Goal: Task Accomplishment & Management: Check status

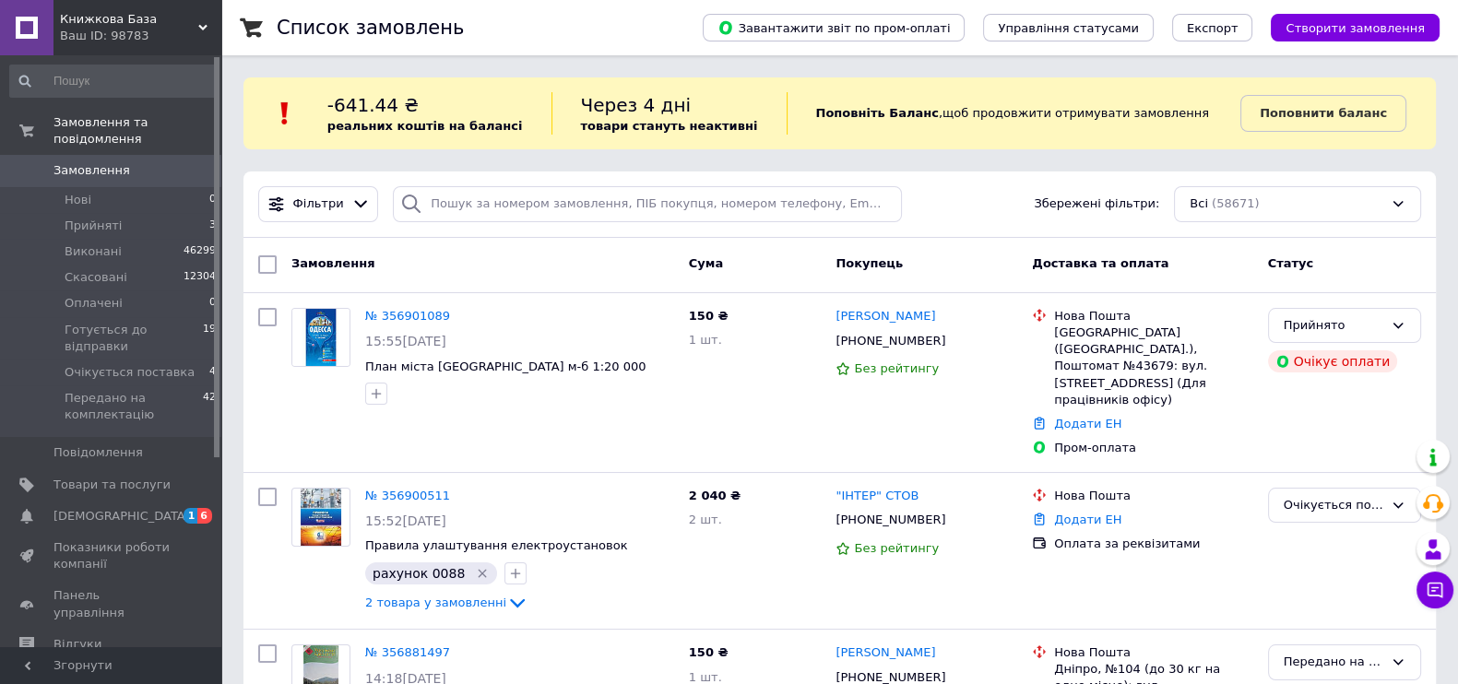
click at [104, 162] on span "Замовлення" at bounding box center [92, 170] width 77 height 17
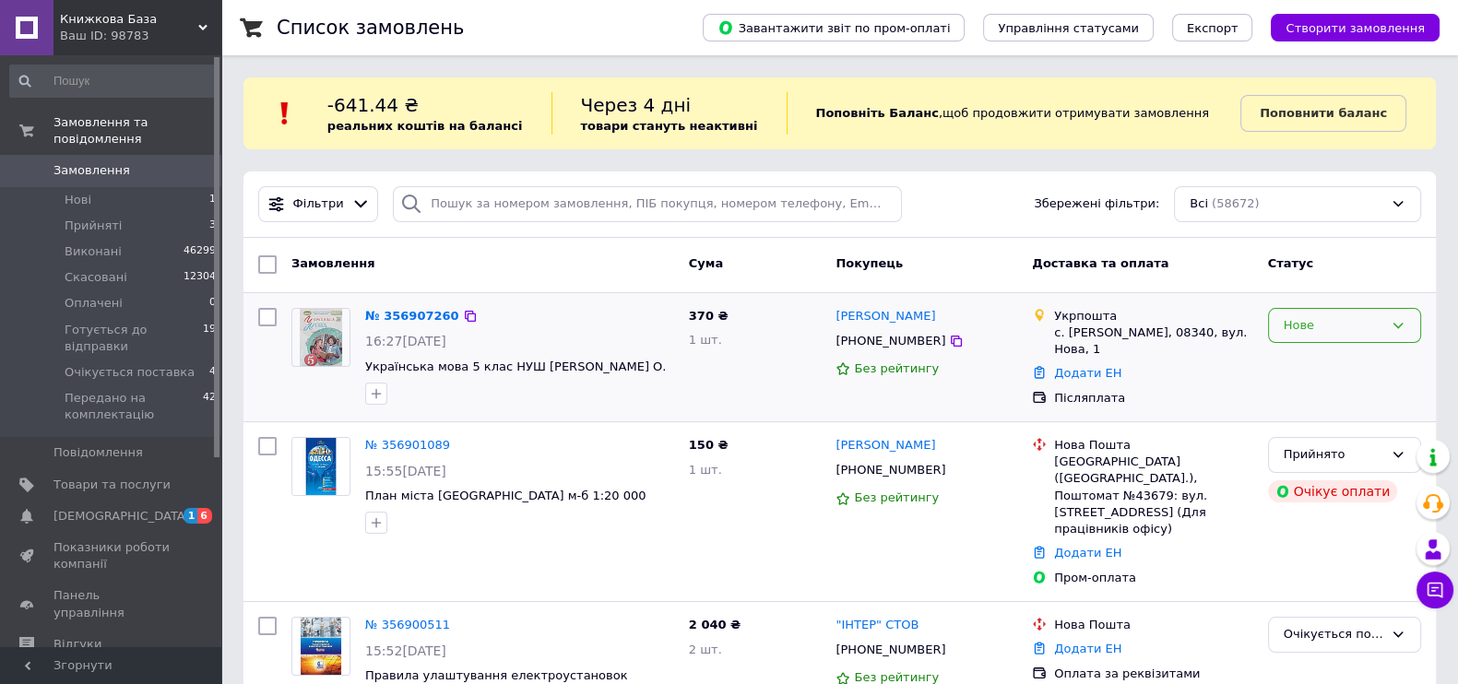
click at [1303, 332] on div "Нове" at bounding box center [1334, 325] width 100 height 19
click at [1294, 357] on li "Прийнято" at bounding box center [1344, 364] width 151 height 34
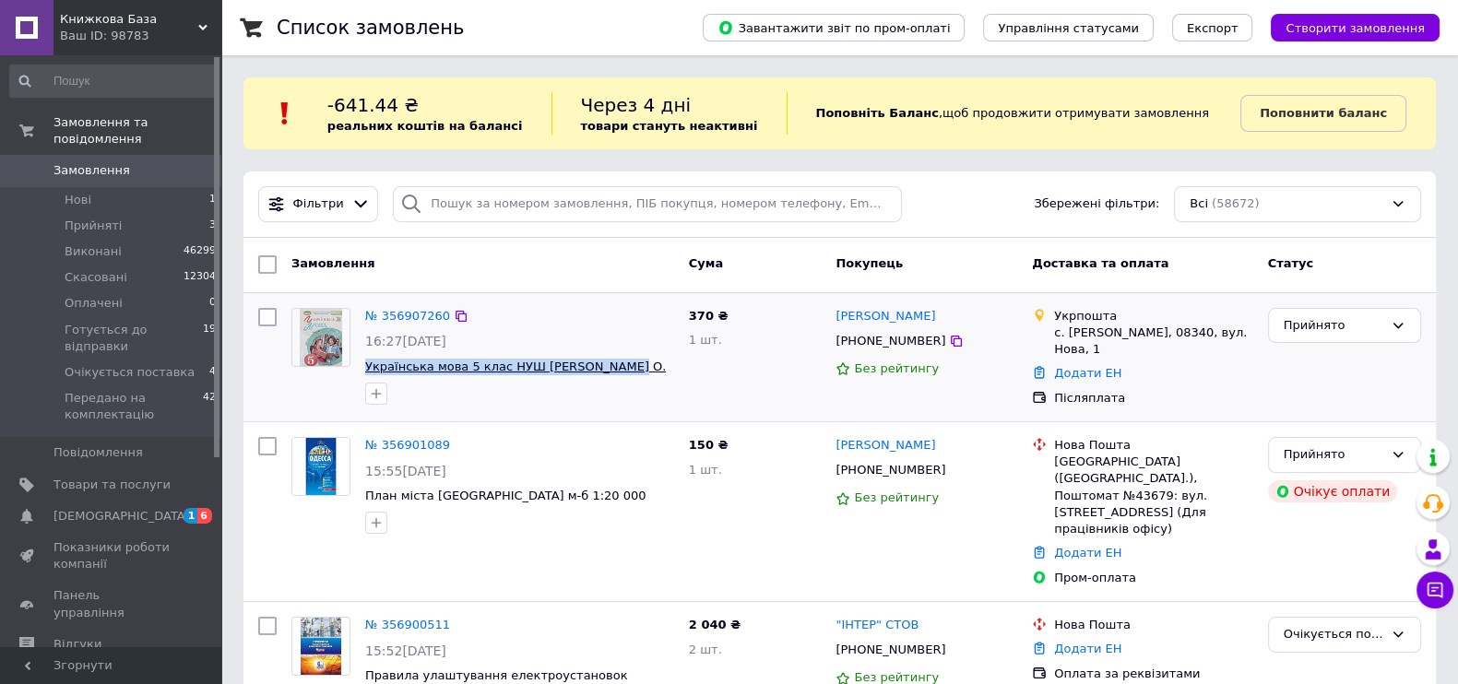
drag, startPoint x: 627, startPoint y: 372, endPoint x: 365, endPoint y: 363, distance: 262.1
click at [365, 363] on span "Українська мова 5 клас НУШ [PERSON_NAME] О." at bounding box center [519, 368] width 309 height 18
copy span "Українська мова 5 клас НУШ [PERSON_NAME] О."
click at [125, 162] on span "Замовлення" at bounding box center [112, 170] width 117 height 17
click at [138, 162] on span "Замовлення" at bounding box center [112, 170] width 117 height 17
